Goal: Transaction & Acquisition: Purchase product/service

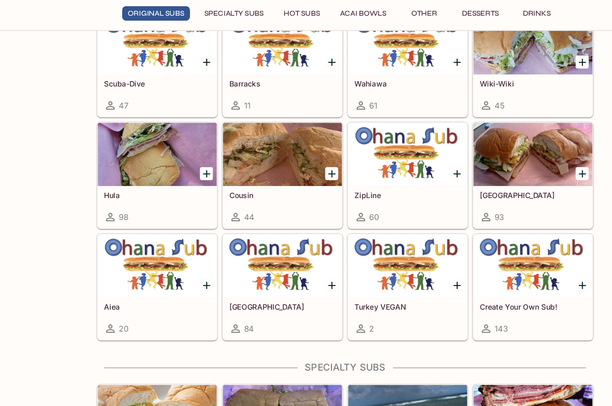
scroll to position [286, 0]
click at [131, 141] on div at bounding box center [145, 166] width 101 height 54
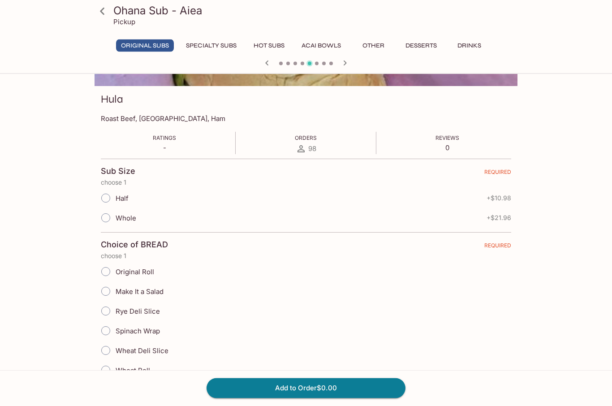
click at [112, 222] on input "Whole" at bounding box center [105, 218] width 19 height 19
radio input "true"
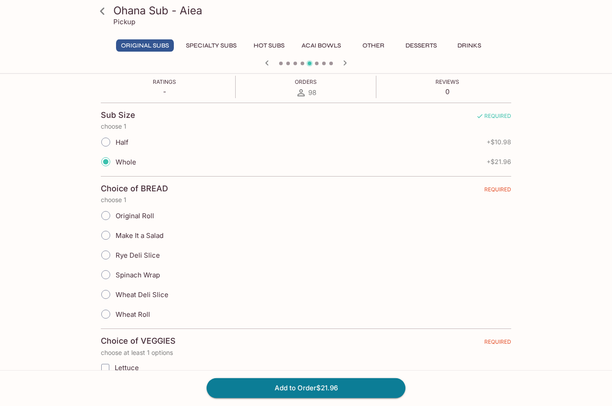
scroll to position [256, 0]
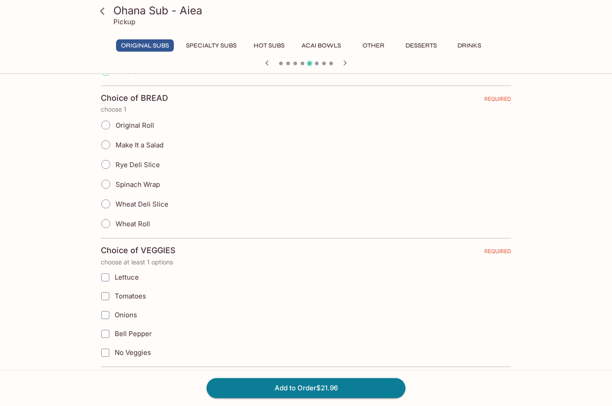
click at [104, 167] on input "Rye Deli Slice" at bounding box center [105, 165] width 19 height 19
radio input "true"
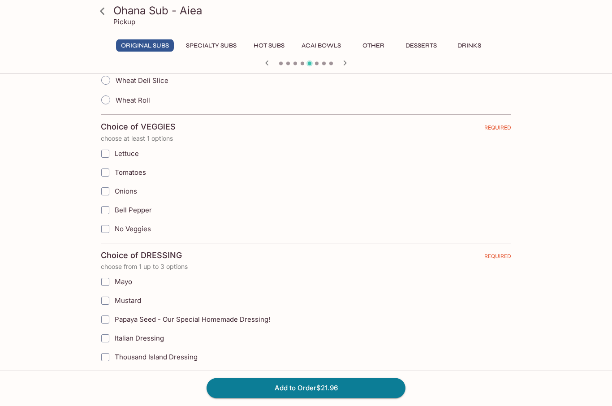
scroll to position [380, 0]
click at [105, 156] on input "Lettuce" at bounding box center [105, 154] width 18 height 18
checkbox input "true"
click at [105, 177] on input "Tomatoes" at bounding box center [105, 173] width 18 height 18
checkbox input "true"
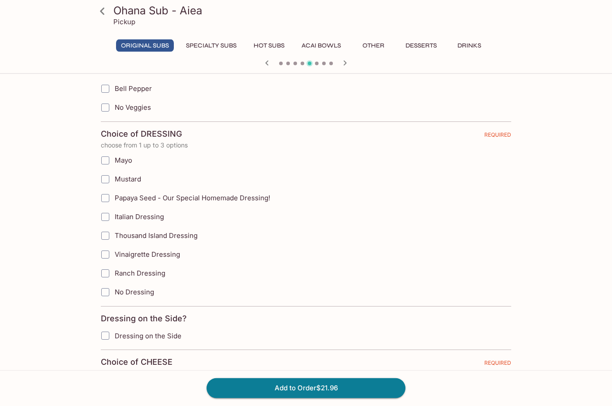
scroll to position [502, 0]
click at [107, 198] on input "Papaya Seed - Our Special Homemade Dressing!" at bounding box center [105, 198] width 18 height 18
checkbox input "true"
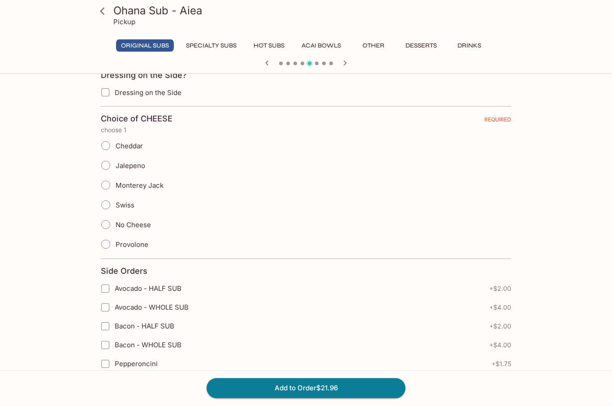
scroll to position [746, 0]
click at [104, 212] on input "Swiss" at bounding box center [105, 204] width 19 height 19
radio input "true"
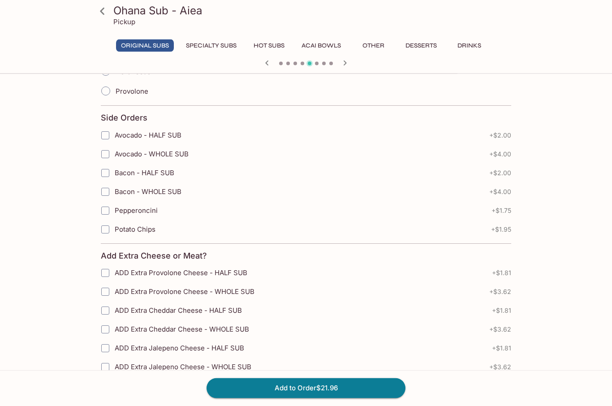
scroll to position [904, 0]
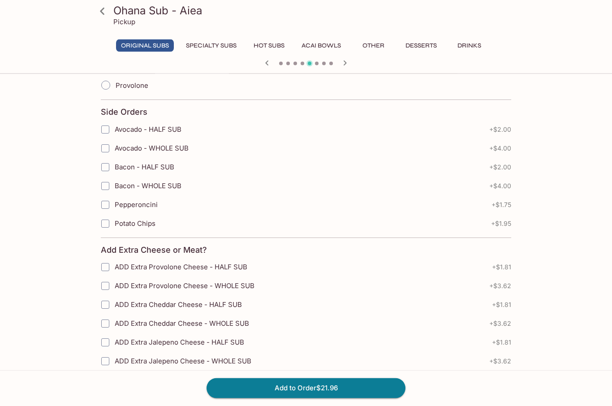
click at [108, 152] on input "Avocado - WHOLE SUB" at bounding box center [105, 149] width 18 height 18
checkbox input "true"
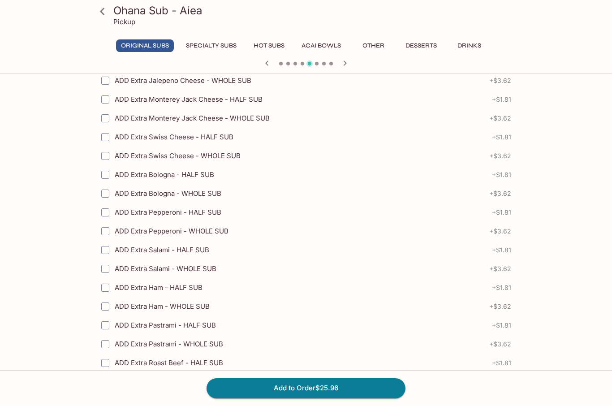
scroll to position [1234, 0]
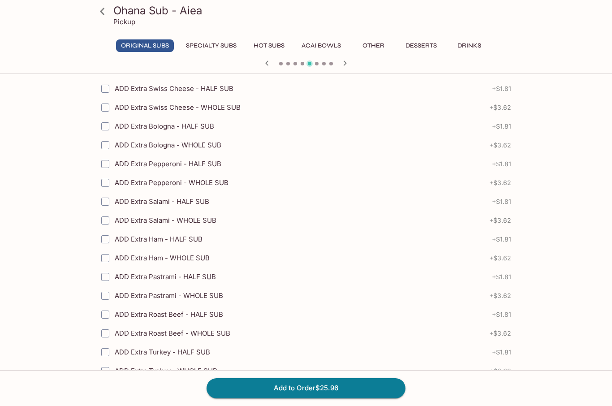
click at [307, 398] on button "Add to Order $25.96" at bounding box center [306, 388] width 199 height 20
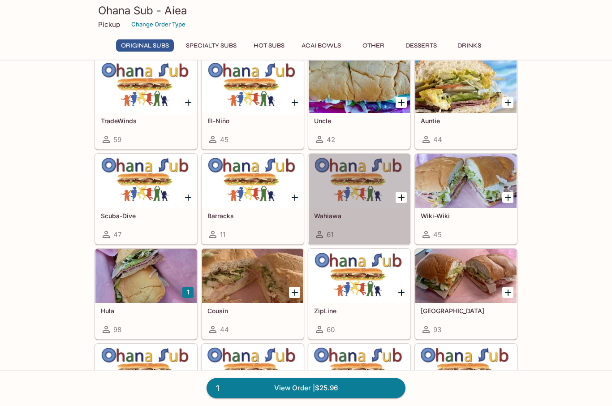
scroll to position [175, 0]
click at [367, 201] on div at bounding box center [359, 181] width 101 height 54
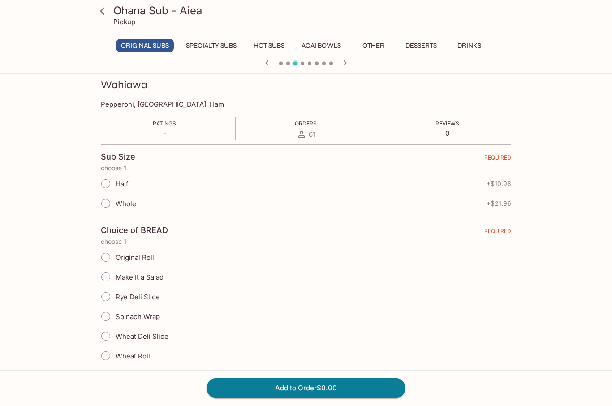
scroll to position [125, 0]
click at [110, 186] on input "Half" at bounding box center [105, 183] width 19 height 19
radio input "true"
click at [107, 259] on input "Original Roll" at bounding box center [105, 256] width 19 height 19
radio input "true"
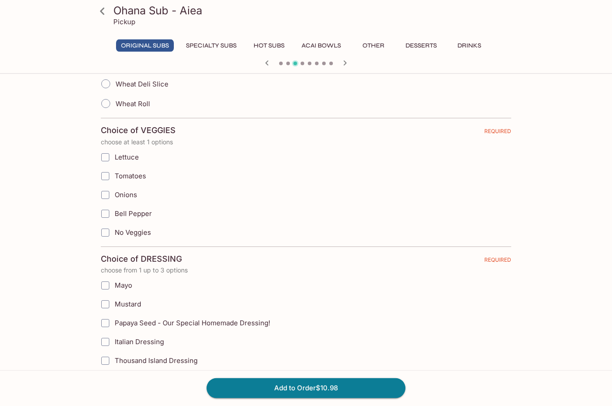
scroll to position [377, 0]
click at [106, 164] on input "Lettuce" at bounding box center [105, 157] width 18 height 18
checkbox input "true"
click at [106, 184] on input "Tomatoes" at bounding box center [105, 176] width 18 height 18
checkbox input "true"
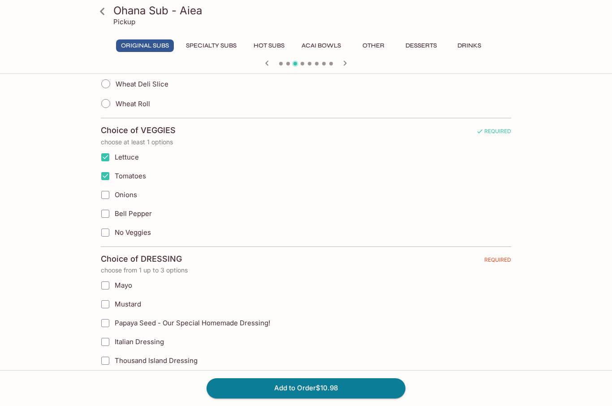
click at [108, 200] on input "Onions" at bounding box center [105, 195] width 18 height 18
checkbox input "true"
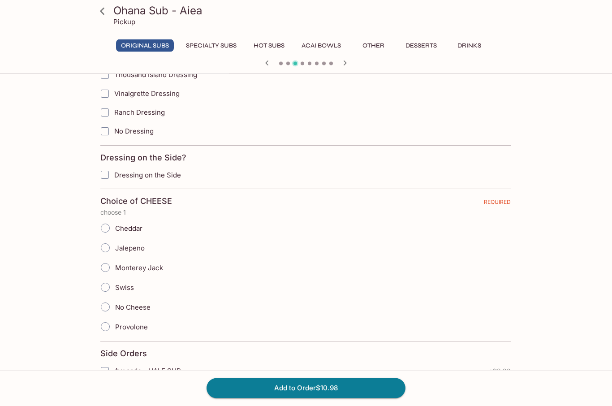
scroll to position [662, 0]
click at [113, 326] on input "Provolone" at bounding box center [105, 327] width 19 height 19
radio input "true"
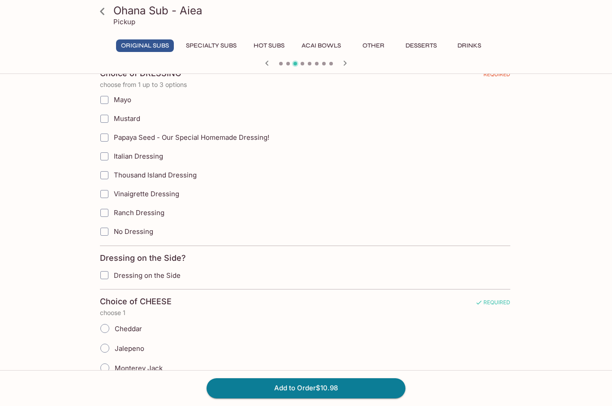
scroll to position [562, 0]
click at [104, 106] on input "Mayo" at bounding box center [104, 100] width 18 height 18
checkbox input "true"
click at [108, 124] on input "Mustard" at bounding box center [104, 119] width 18 height 18
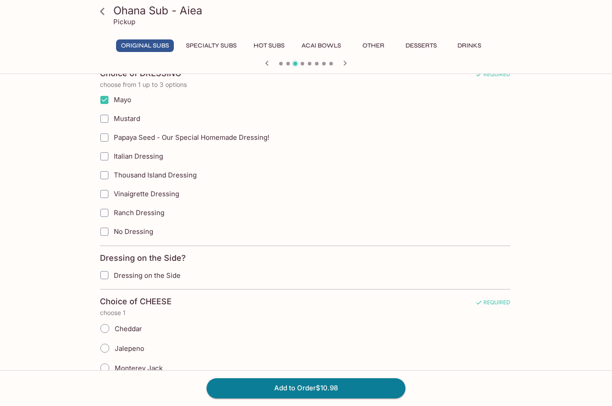
checkbox input "true"
click at [107, 197] on input "Vinaigrette Dressing" at bounding box center [104, 194] width 18 height 18
checkbox input "true"
click at [109, 278] on input "Dressing on the Side" at bounding box center [104, 275] width 18 height 18
checkbox input "true"
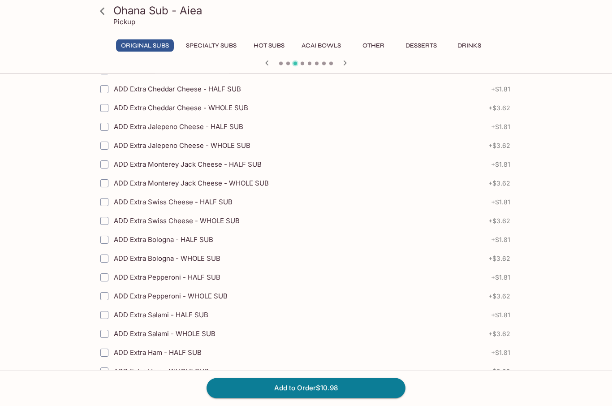
scroll to position [1234, 0]
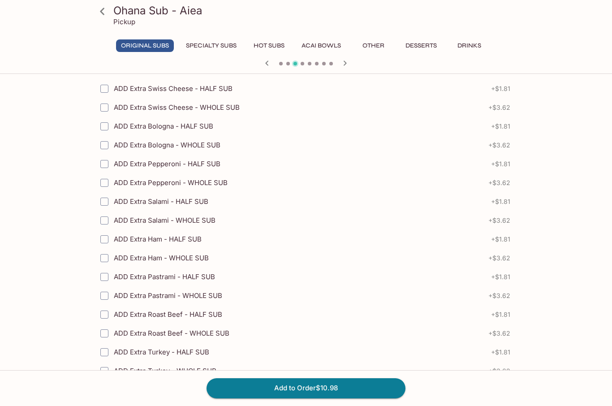
click at [304, 398] on button "Add to Order $10.98" at bounding box center [306, 388] width 199 height 20
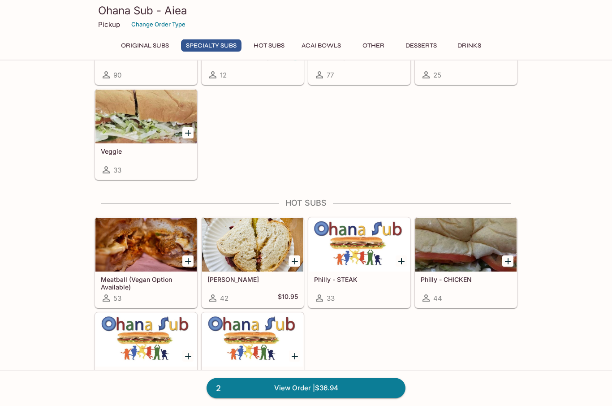
scroll to position [748, 0]
click at [256, 251] on div at bounding box center [252, 245] width 101 height 54
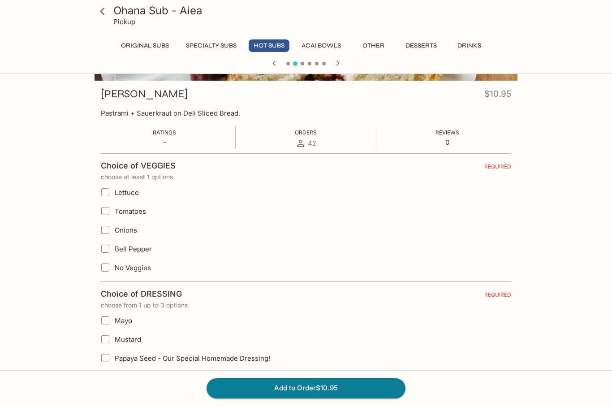
scroll to position [133, 0]
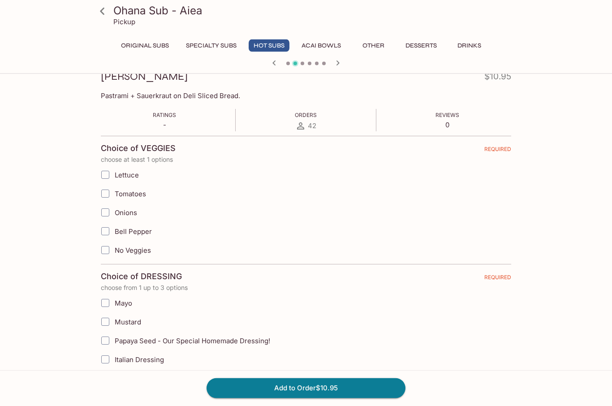
click at [110, 196] on input "Tomatoes" at bounding box center [105, 194] width 18 height 18
checkbox input "true"
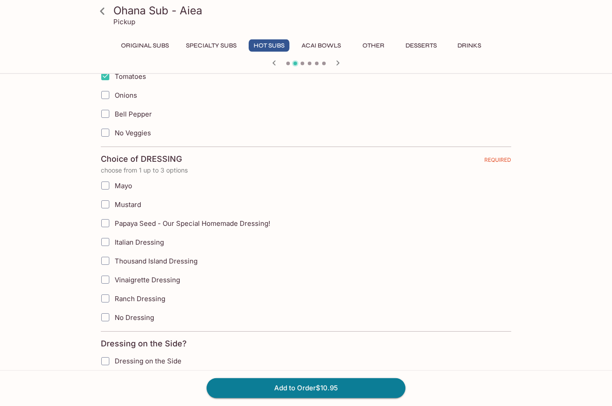
scroll to position [250, 0]
click at [111, 262] on input "Thousand Island Dressing" at bounding box center [105, 261] width 18 height 18
checkbox input "true"
click at [110, 209] on input "Mustard" at bounding box center [105, 205] width 18 height 18
checkbox input "true"
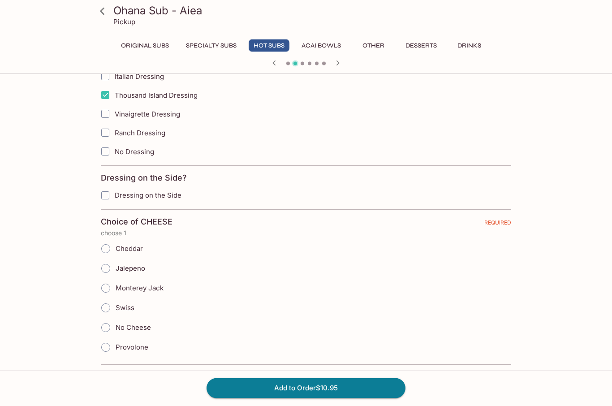
scroll to position [416, 0]
click at [111, 313] on input "Swiss" at bounding box center [105, 308] width 19 height 19
radio input "true"
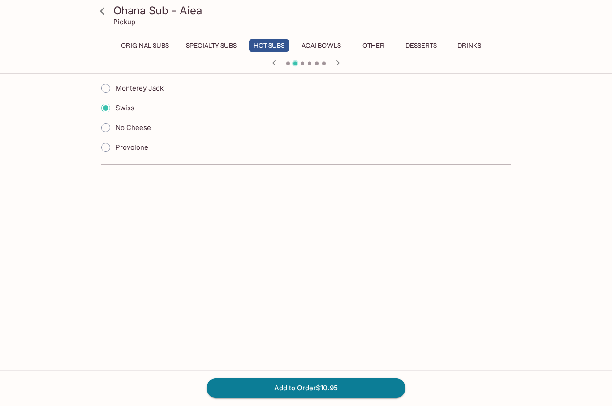
scroll to position [616, 0]
click at [317, 398] on button "Add to Order $10.95" at bounding box center [306, 388] width 199 height 20
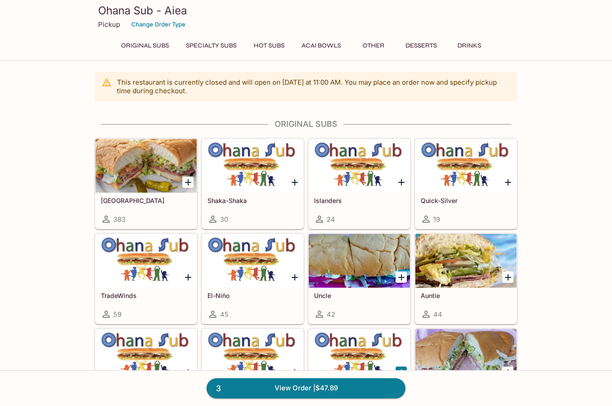
click at [307, 388] on link "3 View Order | $47.89" at bounding box center [306, 388] width 199 height 20
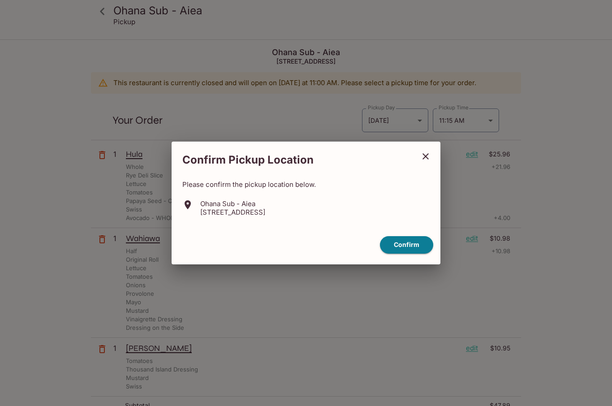
click at [430, 158] on icon "close" at bounding box center [426, 156] width 11 height 11
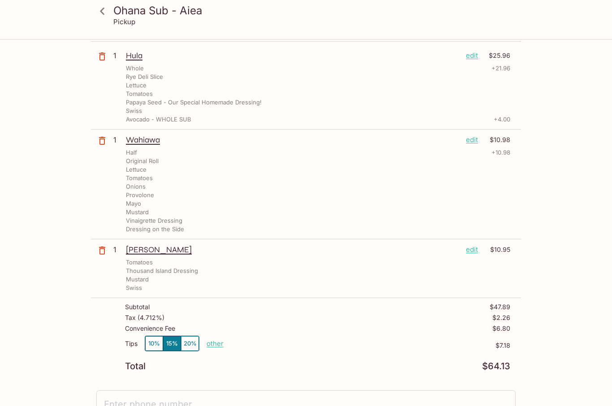
scroll to position [99, 0]
click at [158, 268] on p "Thousand Island Dressing" at bounding box center [162, 271] width 72 height 9
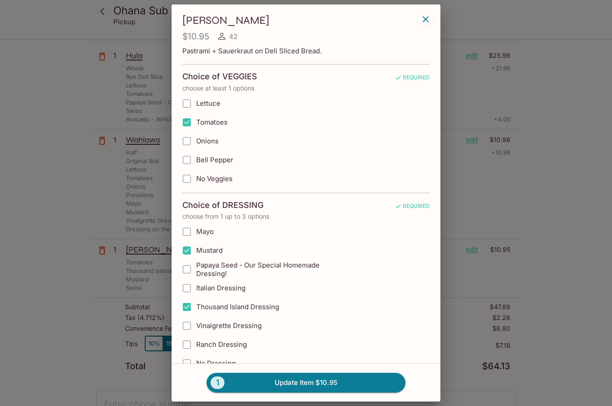
click at [192, 184] on input "No Veggies" at bounding box center [187, 179] width 18 height 18
checkbox input "true"
click at [191, 124] on input "Tomatoes" at bounding box center [187, 122] width 18 height 18
checkbox input "false"
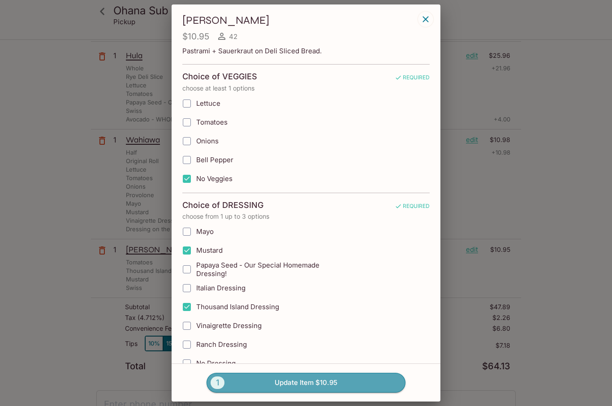
click at [319, 393] on button "1 Update Item $10.95" at bounding box center [306, 383] width 199 height 20
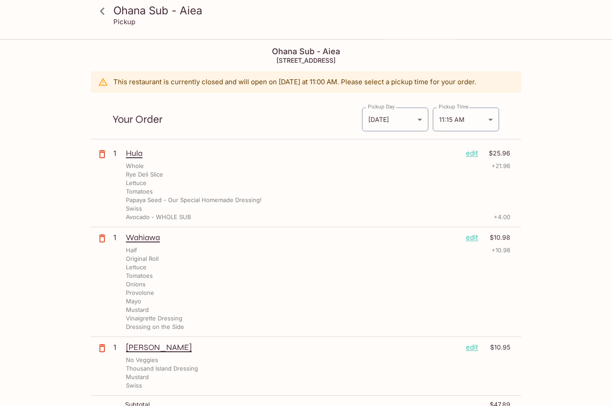
scroll to position [0, 0]
click at [108, 16] on icon at bounding box center [103, 12] width 16 height 16
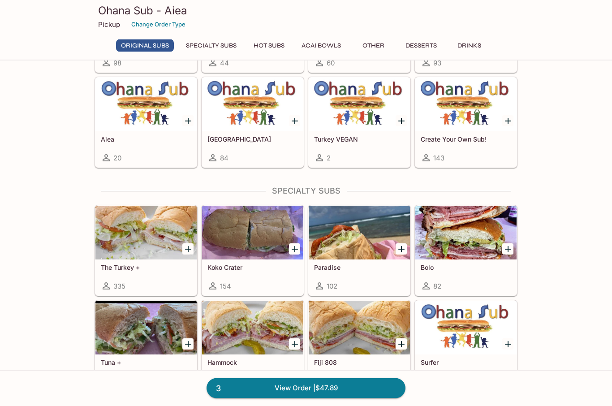
scroll to position [441, 0]
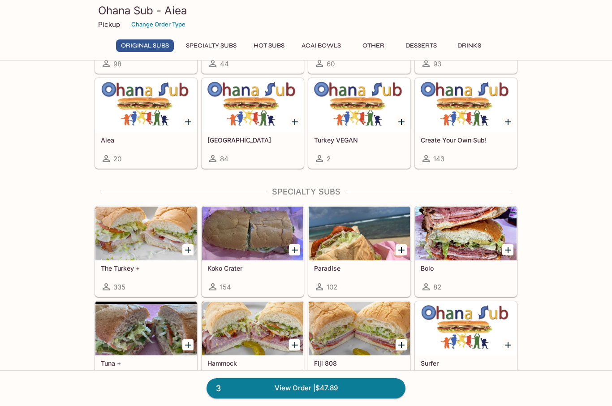
click at [143, 229] on div at bounding box center [145, 234] width 101 height 54
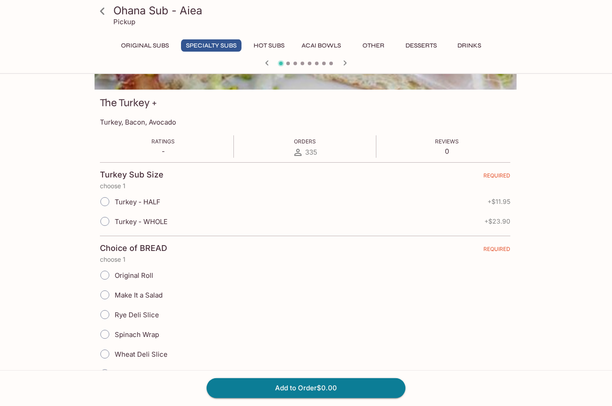
scroll to position [110, 0]
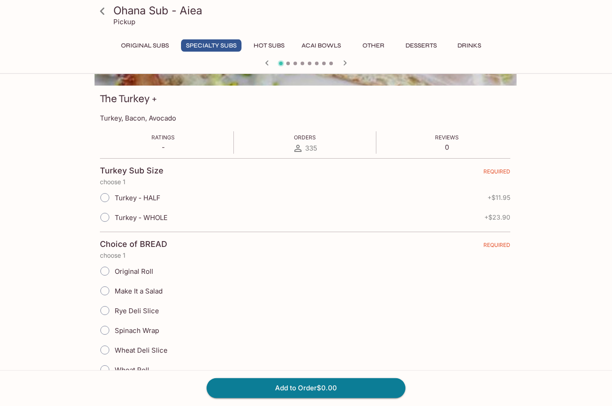
click at [104, 224] on input "Turkey - WHOLE" at bounding box center [104, 217] width 19 height 19
radio input "true"
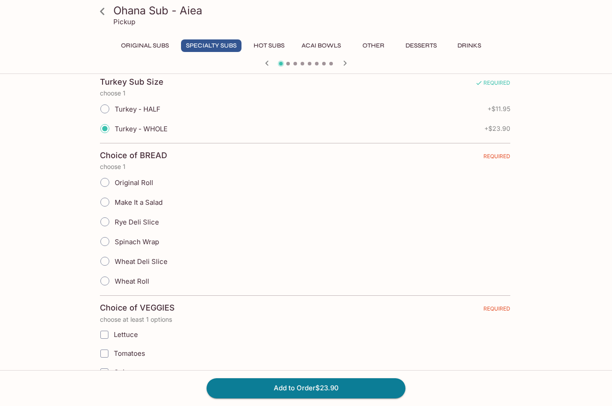
scroll to position [218, 0]
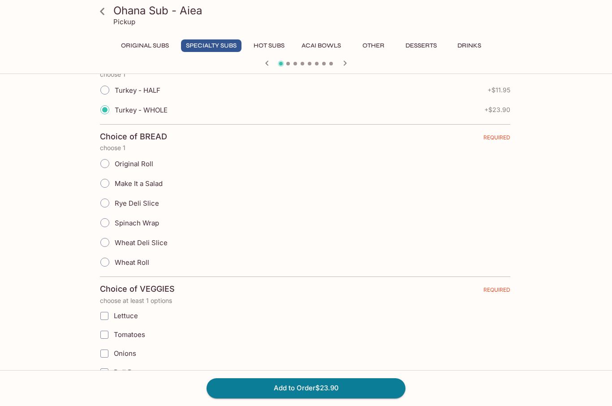
click at [104, 93] on input "Turkey - HALF" at bounding box center [104, 90] width 19 height 19
radio input "true"
click at [106, 166] on input "Original Roll" at bounding box center [104, 163] width 19 height 19
radio input "true"
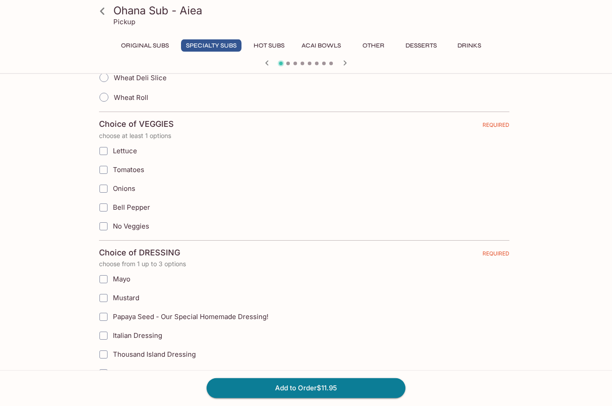
click at [103, 155] on input "Lettuce" at bounding box center [104, 152] width 18 height 18
checkbox input "true"
click at [105, 172] on input "Tomatoes" at bounding box center [104, 170] width 18 height 18
checkbox input "true"
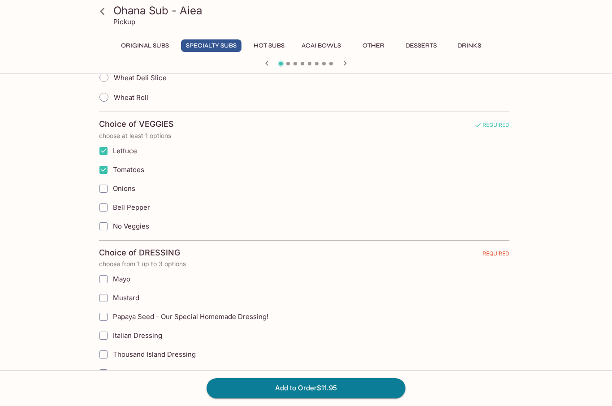
click at [108, 199] on input "Bell Pepper" at bounding box center [104, 208] width 18 height 18
checkbox input "true"
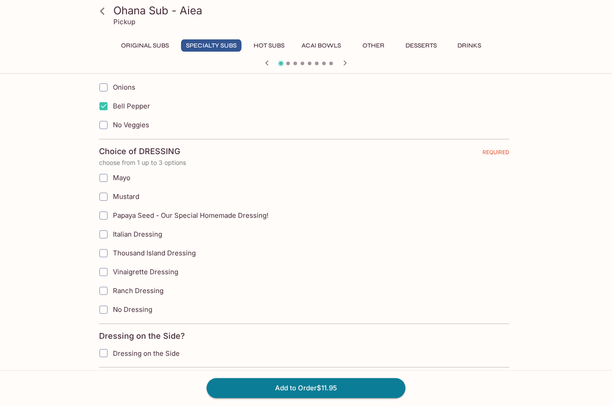
scroll to position [485, 0]
click at [108, 274] on input "Vinaigrette Dressing" at bounding box center [104, 272] width 18 height 18
checkbox input "true"
click at [104, 353] on input "Dressing on the Side" at bounding box center [104, 353] width 18 height 18
checkbox input "true"
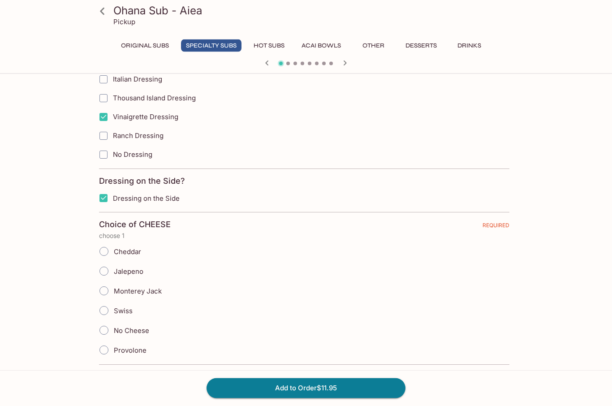
scroll to position [642, 0]
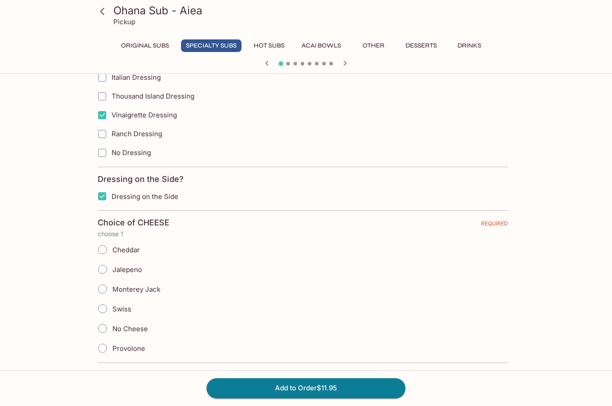
click at [102, 351] on input "Provolone" at bounding box center [102, 348] width 19 height 19
radio input "true"
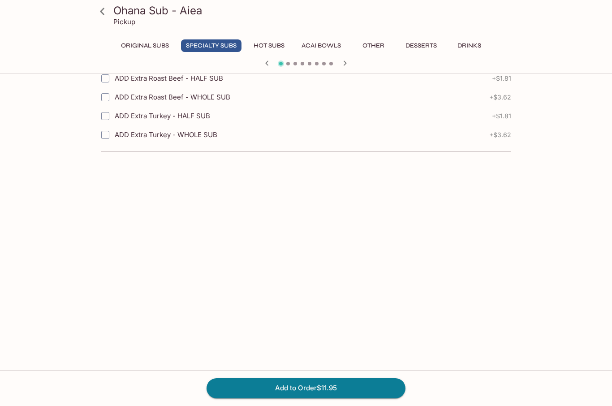
scroll to position [1518, 0]
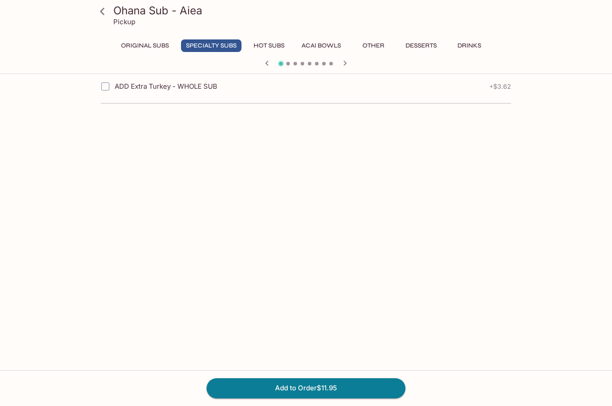
click at [310, 398] on button "Add to Order $11.95" at bounding box center [306, 388] width 199 height 20
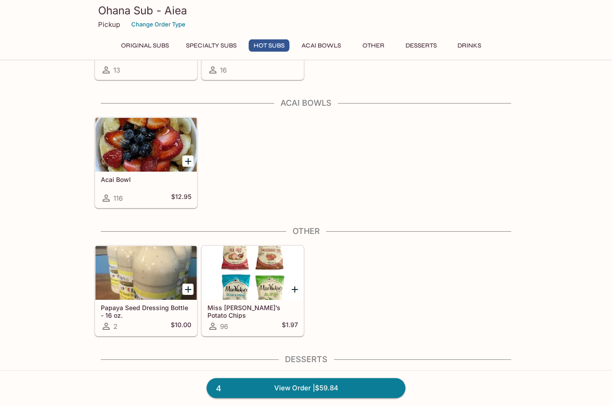
scroll to position [1071, 0]
click at [146, 148] on div at bounding box center [145, 145] width 101 height 54
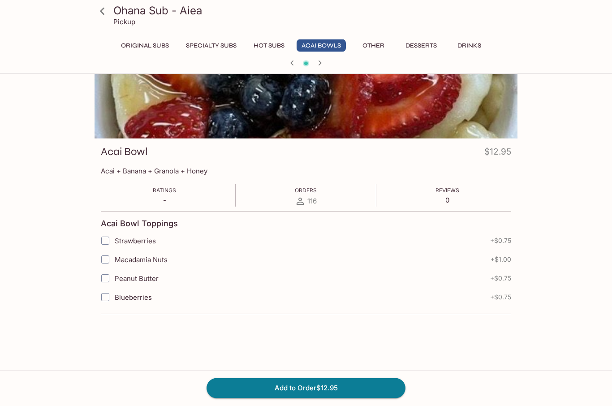
scroll to position [57, 0]
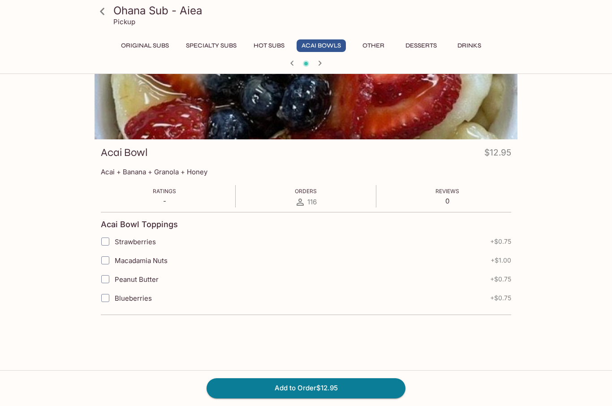
click at [325, 398] on button "Add to Order $12.95" at bounding box center [306, 388] width 199 height 20
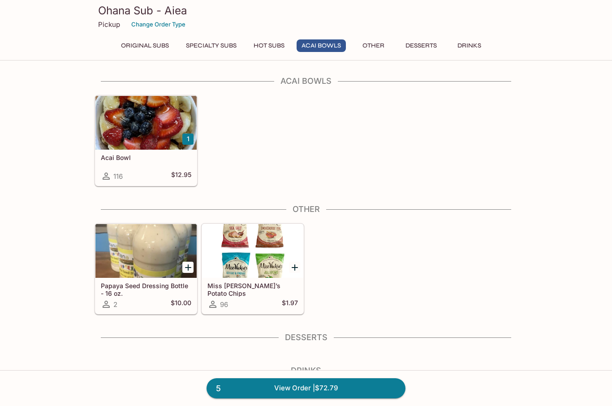
scroll to position [1092, 0]
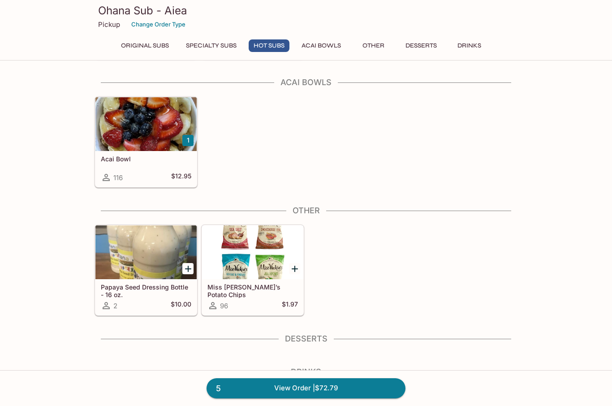
click at [157, 131] on div at bounding box center [145, 124] width 101 height 54
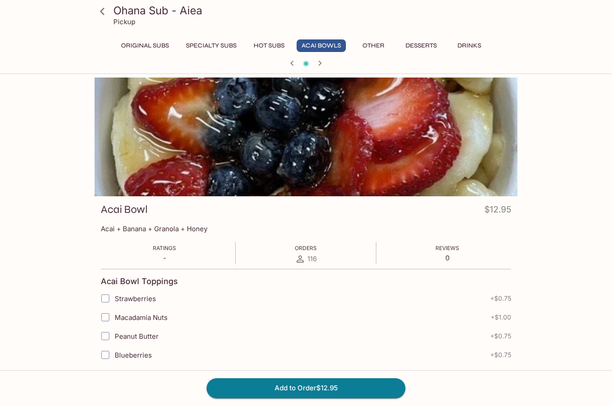
click at [315, 398] on button "Add to Order $12.95" at bounding box center [306, 388] width 199 height 20
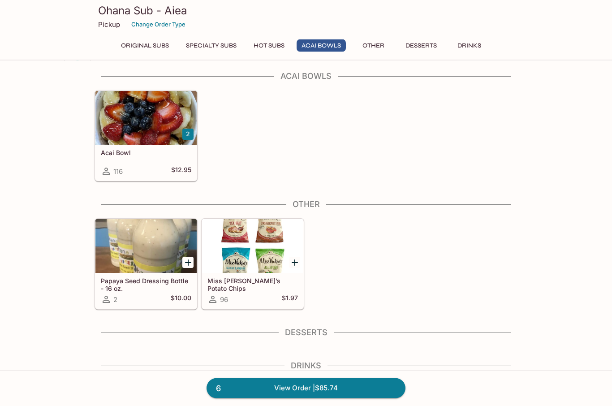
scroll to position [1096, 0]
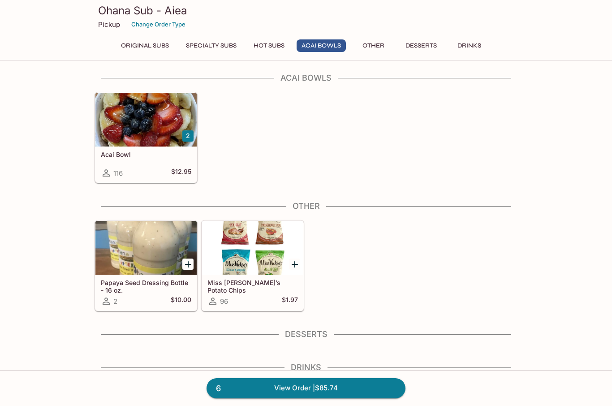
click at [147, 136] on div at bounding box center [145, 120] width 101 height 54
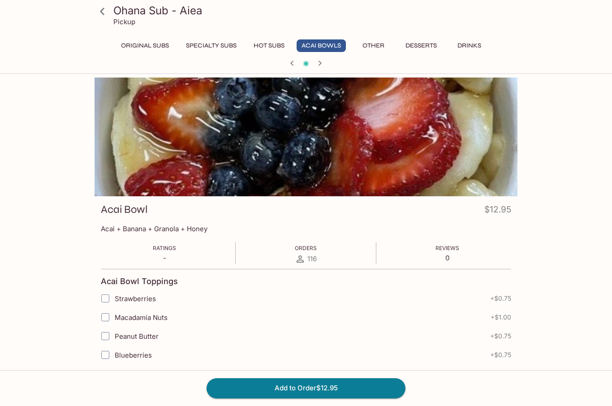
click at [329, 398] on button "Add to Order $12.95" at bounding box center [306, 388] width 199 height 20
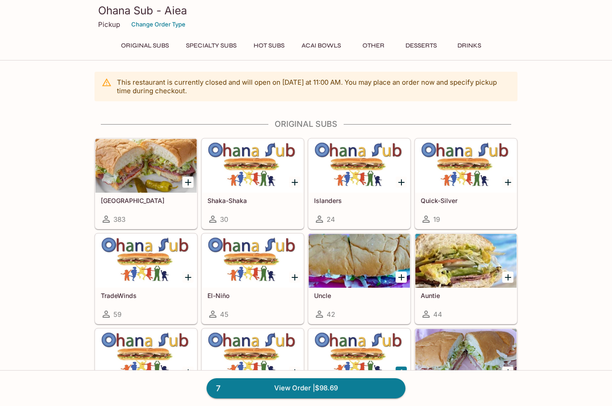
click at [325, 398] on link "7 View Order | $98.69" at bounding box center [306, 388] width 199 height 20
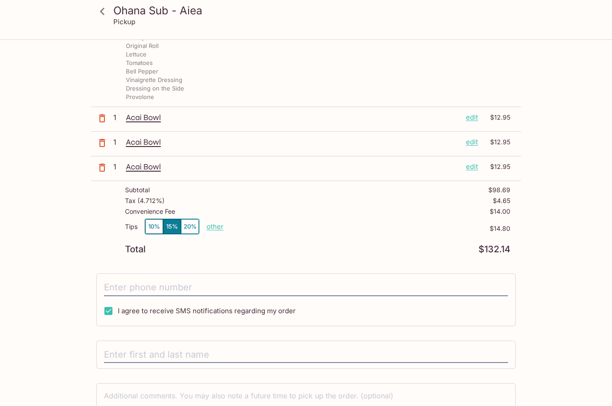
scroll to position [384, 0]
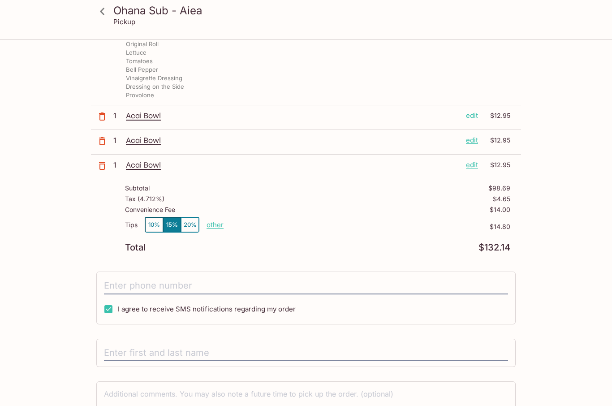
click at [228, 278] on input "tel" at bounding box center [306, 286] width 404 height 17
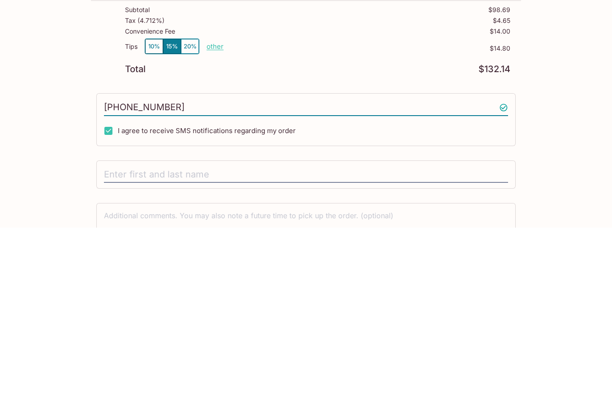
type input "(808) 295-8082"
click at [179, 148] on div "Ohana Sub - Aiea 98-199 Kamehameha Hwy D-5, Aiea, HI 96701 This restaurant is c…" at bounding box center [306, 60] width 430 height 809
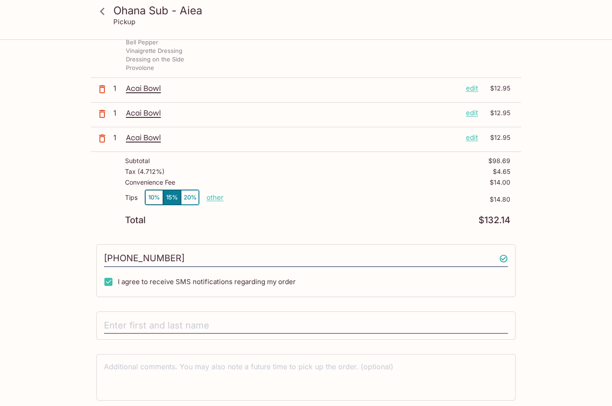
click at [243, 323] on input "text" at bounding box center [306, 325] width 404 height 17
type input "Terry Foy"
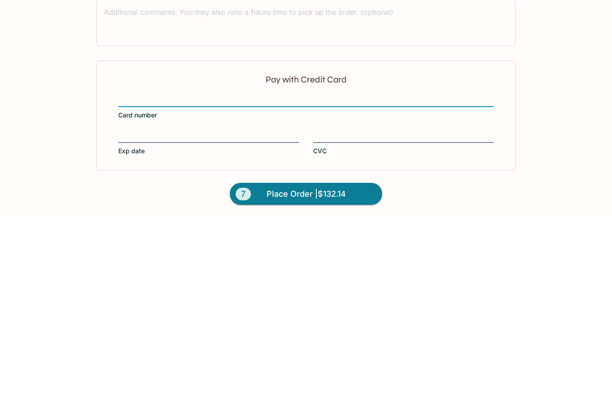
scroll to position [577, 0]
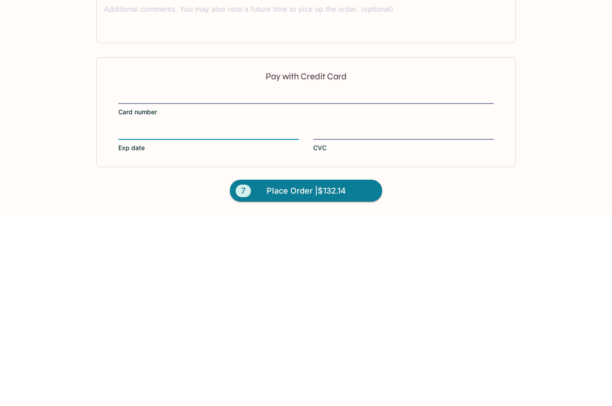
click at [288, 376] on span "Place Order | $132.14" at bounding box center [306, 383] width 79 height 14
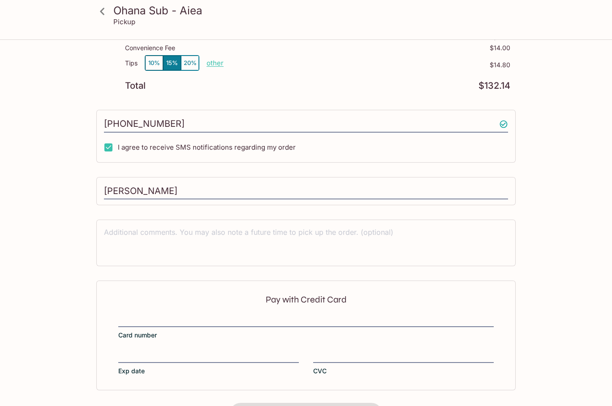
scroll to position [83, 0]
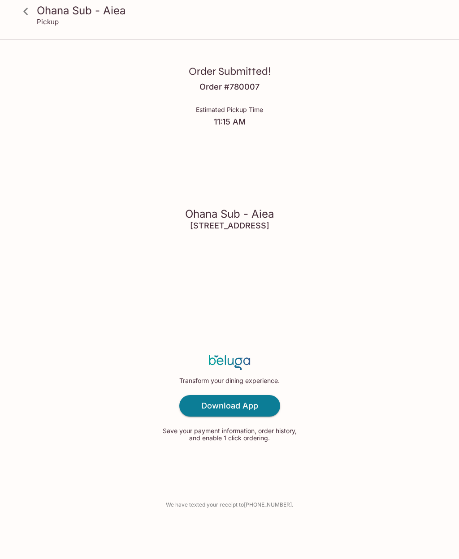
click at [24, 9] on icon at bounding box center [26, 12] width 16 height 16
